Goal: Information Seeking & Learning: Learn about a topic

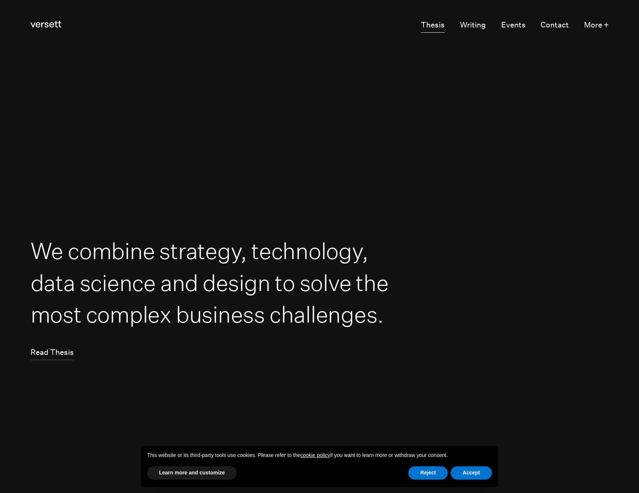
click at [441, 24] on link "Thesis" at bounding box center [433, 25] width 24 height 14
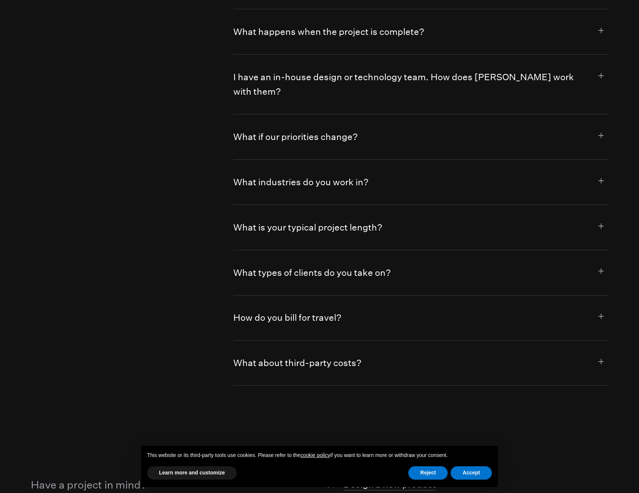
scroll to position [4449, 0]
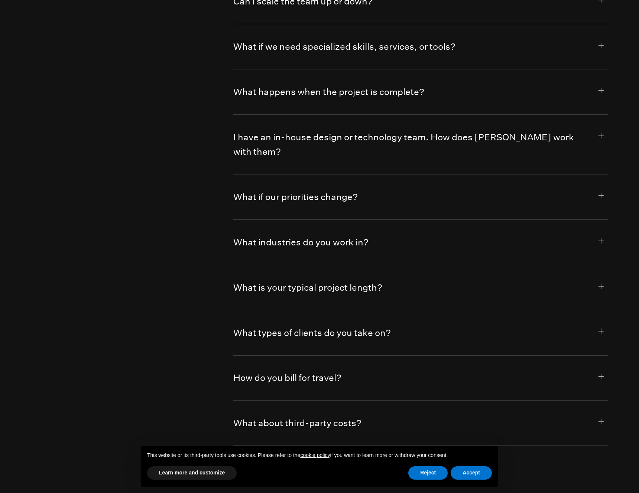
click at [396, 220] on button "What industries do you work in?" at bounding box center [420, 242] width 375 height 45
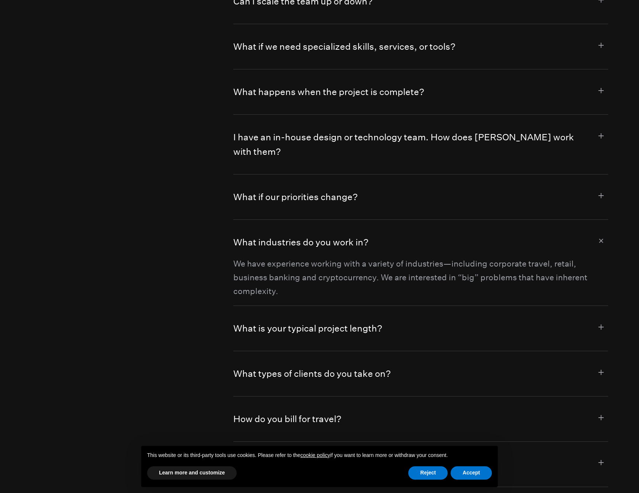
click at [339, 306] on button "What is your typical project length?" at bounding box center [420, 328] width 375 height 45
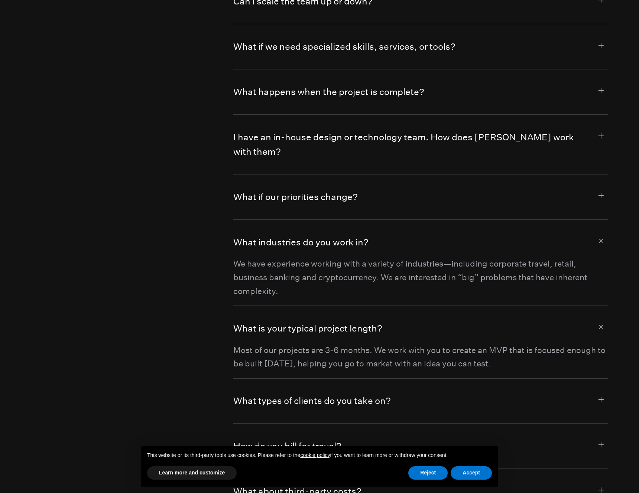
click at [353, 379] on button "What types of clients do you take on?" at bounding box center [420, 401] width 375 height 45
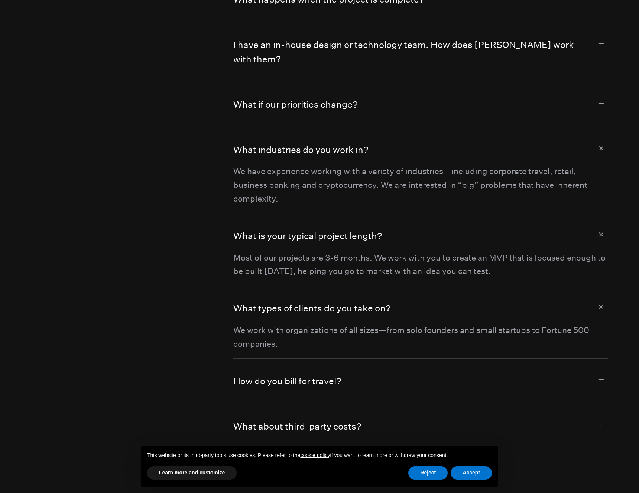
click at [334, 404] on button "What about third-party costs?" at bounding box center [420, 426] width 375 height 45
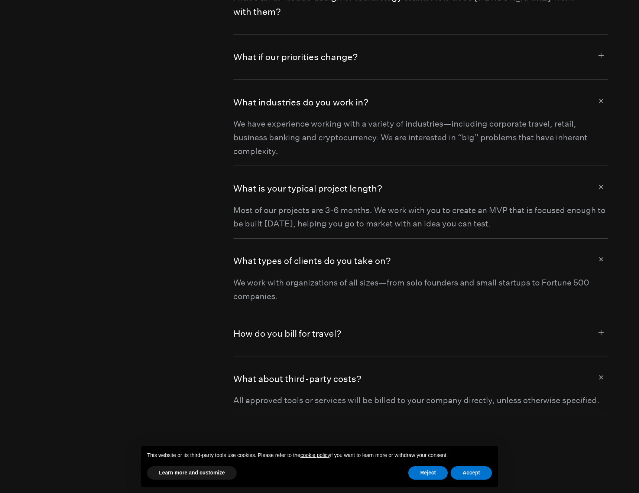
scroll to position [4613, 0]
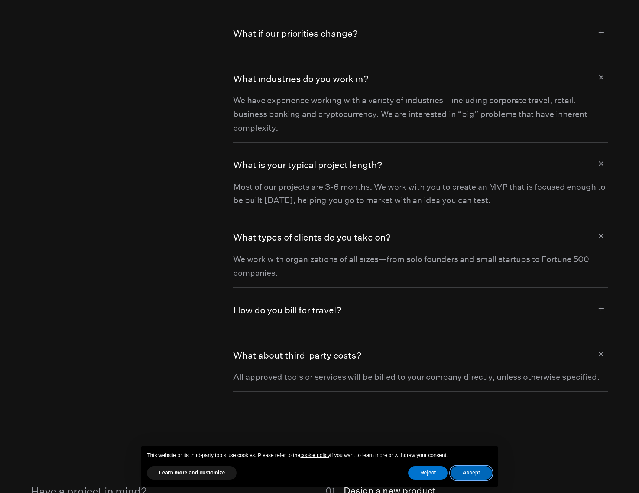
click at [476, 474] on button "Accept" at bounding box center [471, 473] width 41 height 13
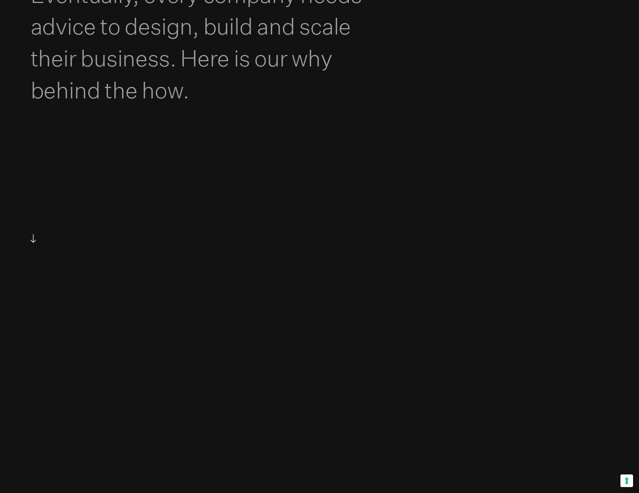
scroll to position [0, 0]
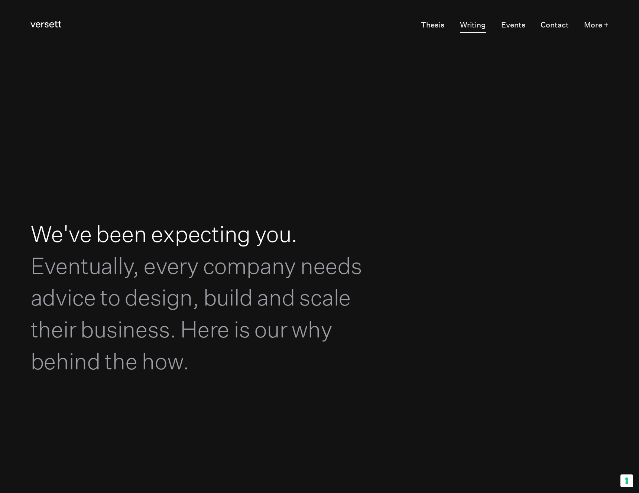
click at [468, 26] on link "Writing" at bounding box center [473, 25] width 26 height 14
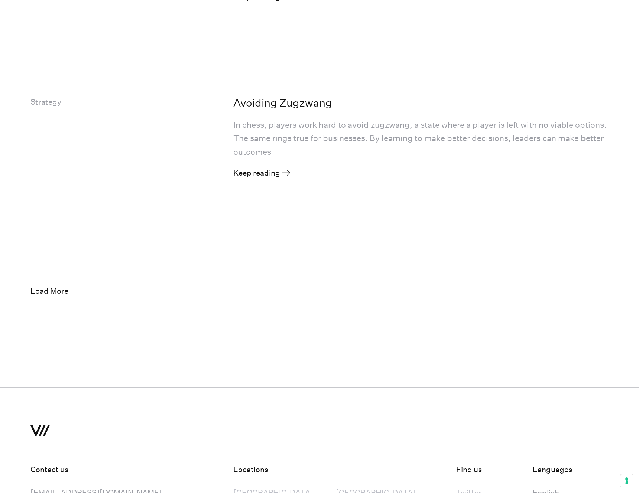
scroll to position [2027, 0]
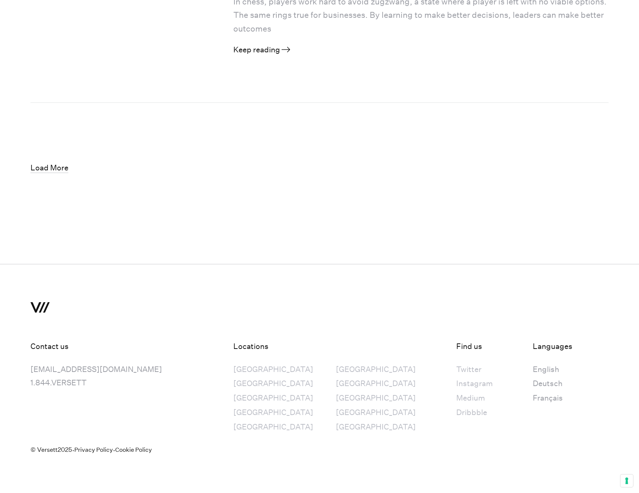
click at [262, 53] on link "Keep reading Learn more" at bounding box center [261, 49] width 57 height 9
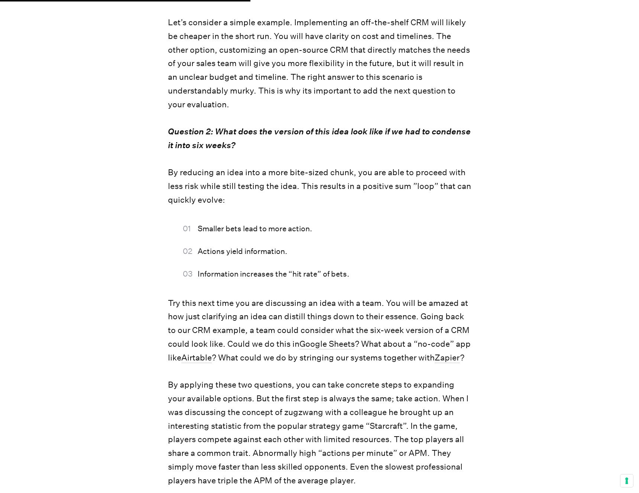
scroll to position [756, 0]
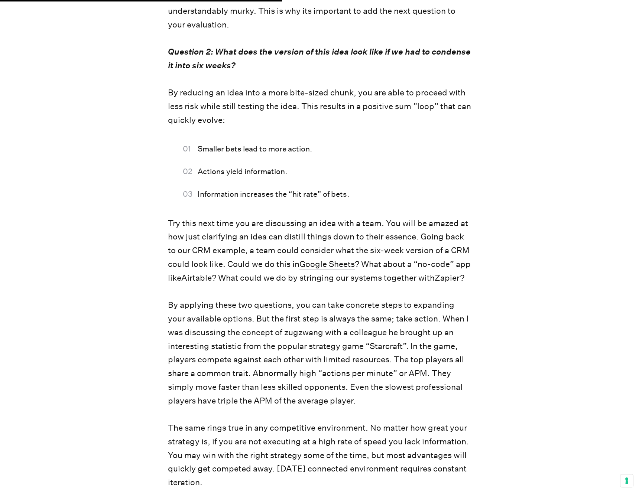
click at [341, 236] on p "Try this next time you are discussing an idea with a team. You will be amazed a…" at bounding box center [319, 381] width 303 height 328
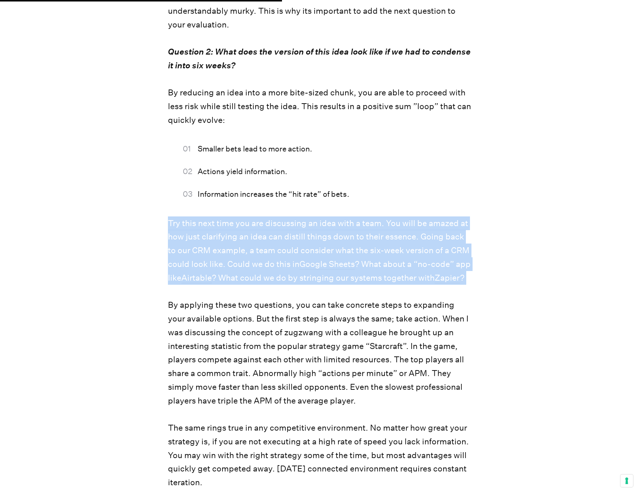
click at [341, 236] on p "Try this next time you are discussing an idea with a team. You will be amazed a…" at bounding box center [319, 381] width 303 height 328
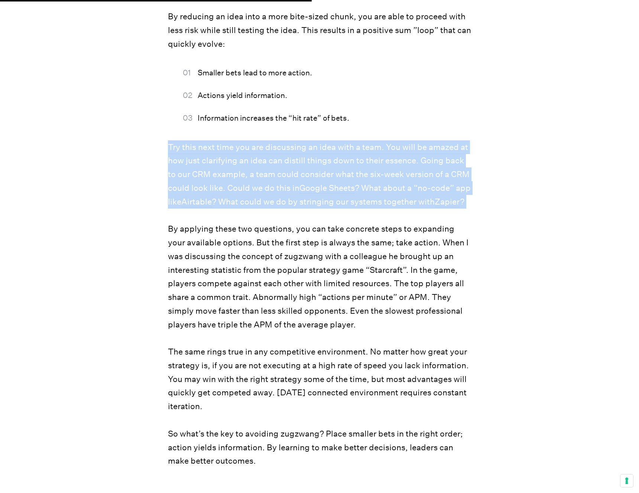
scroll to position [844, 0]
